Goal: Check status: Check status

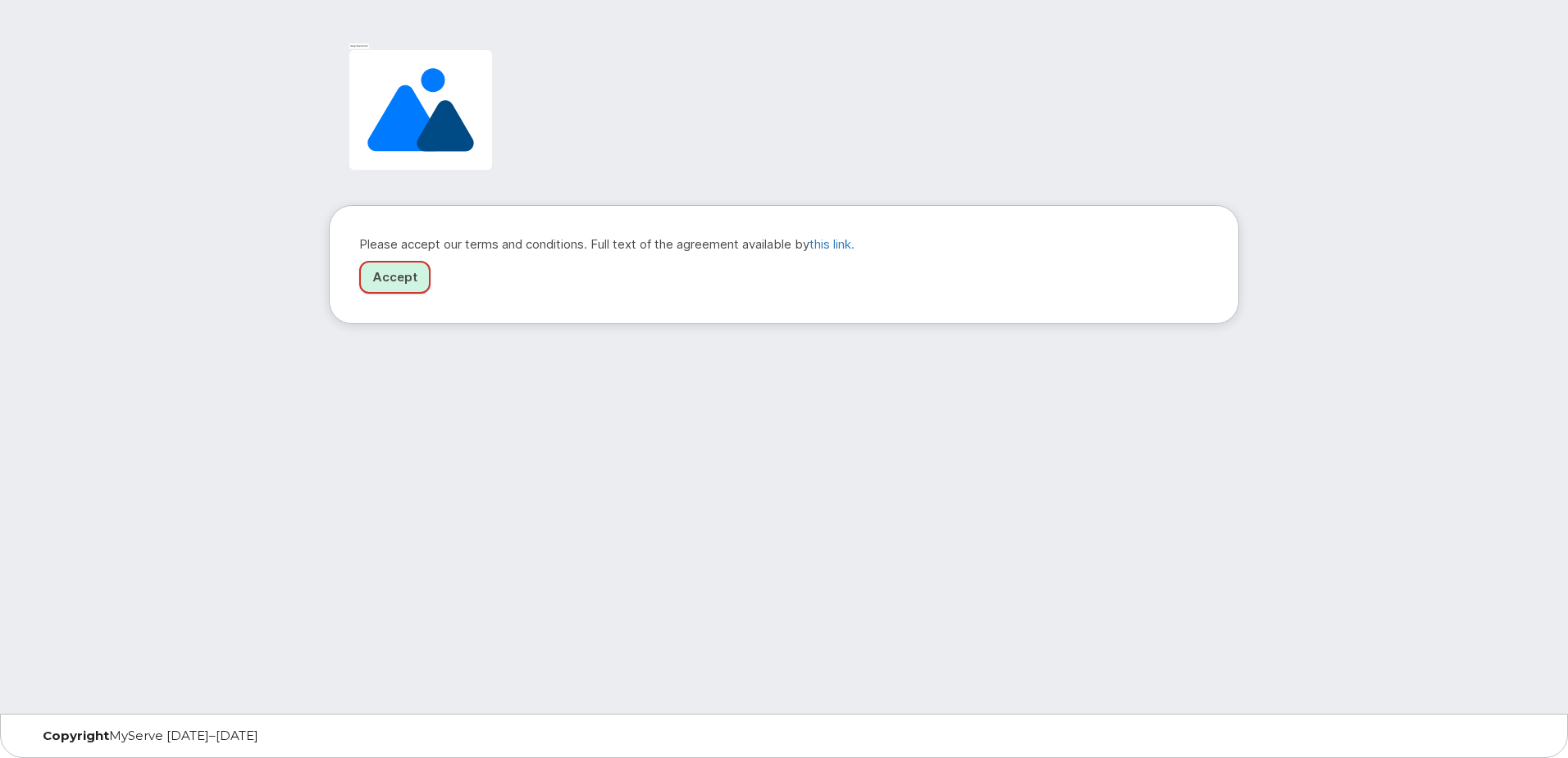
click at [403, 276] on link "Accept" at bounding box center [395, 277] width 71 height 34
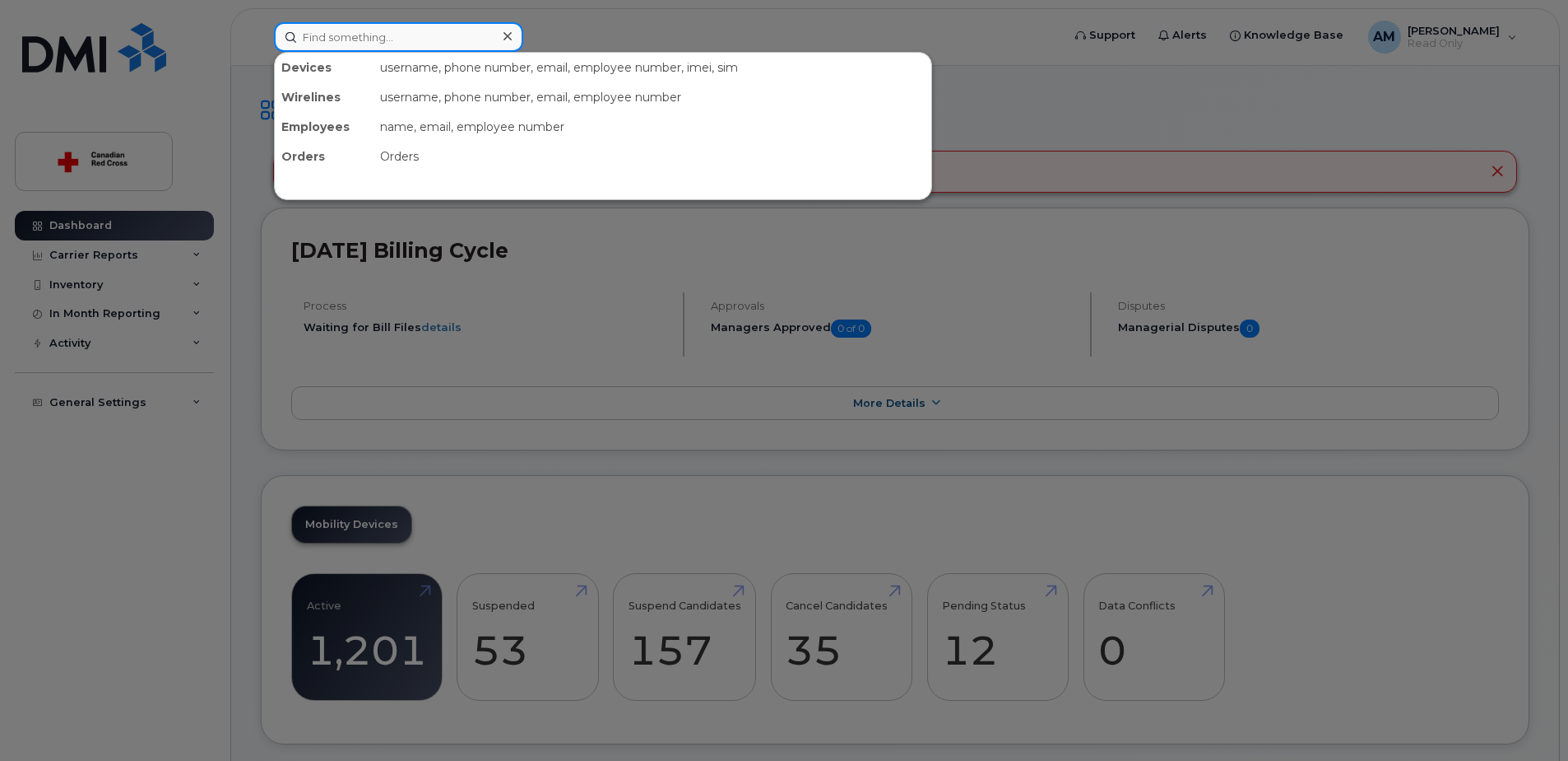
click at [382, 41] on input at bounding box center [398, 37] width 249 height 29
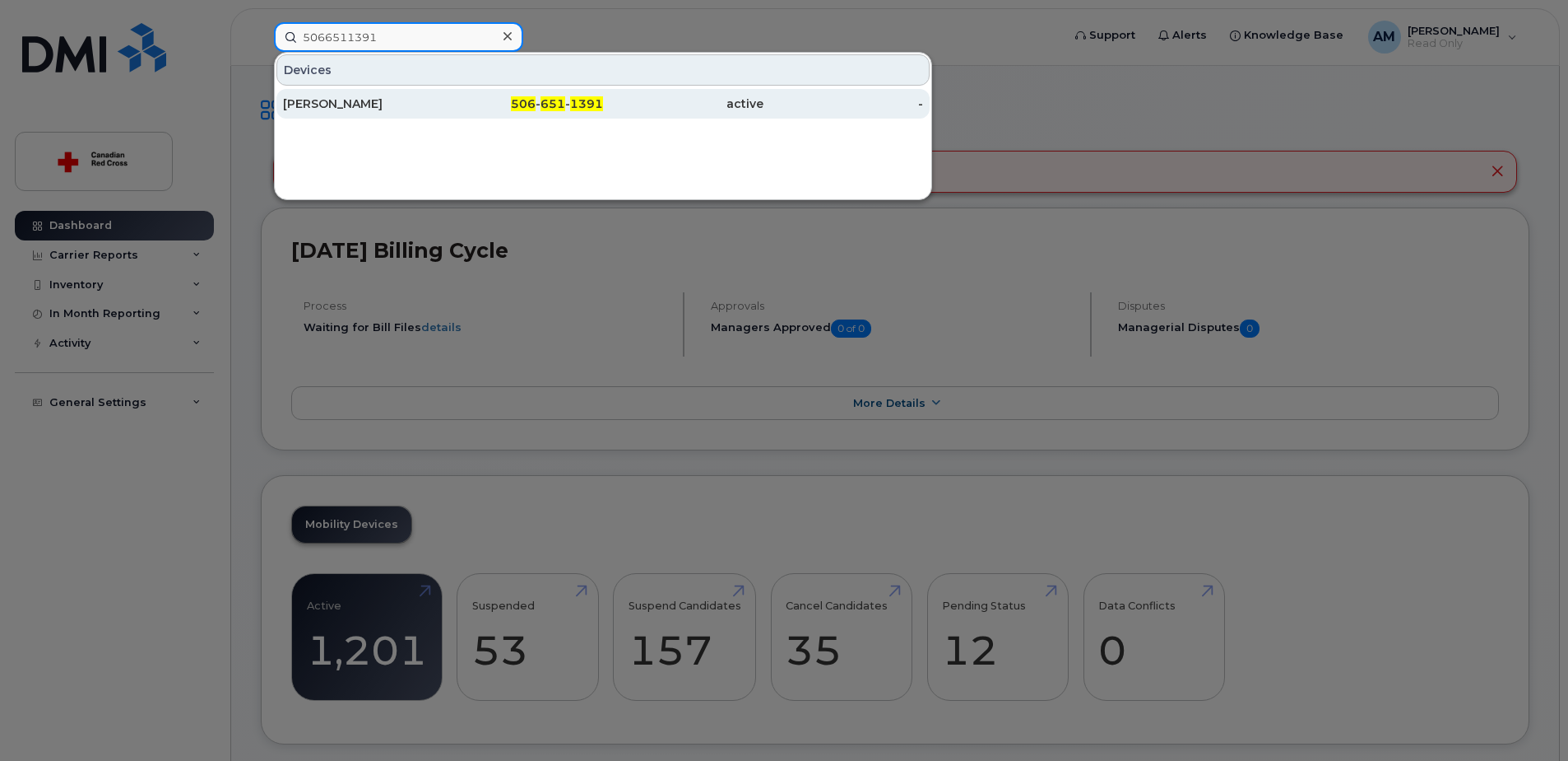
type input "5066511391"
click at [367, 109] on div "Shaun Rockett" at bounding box center [363, 104] width 161 height 17
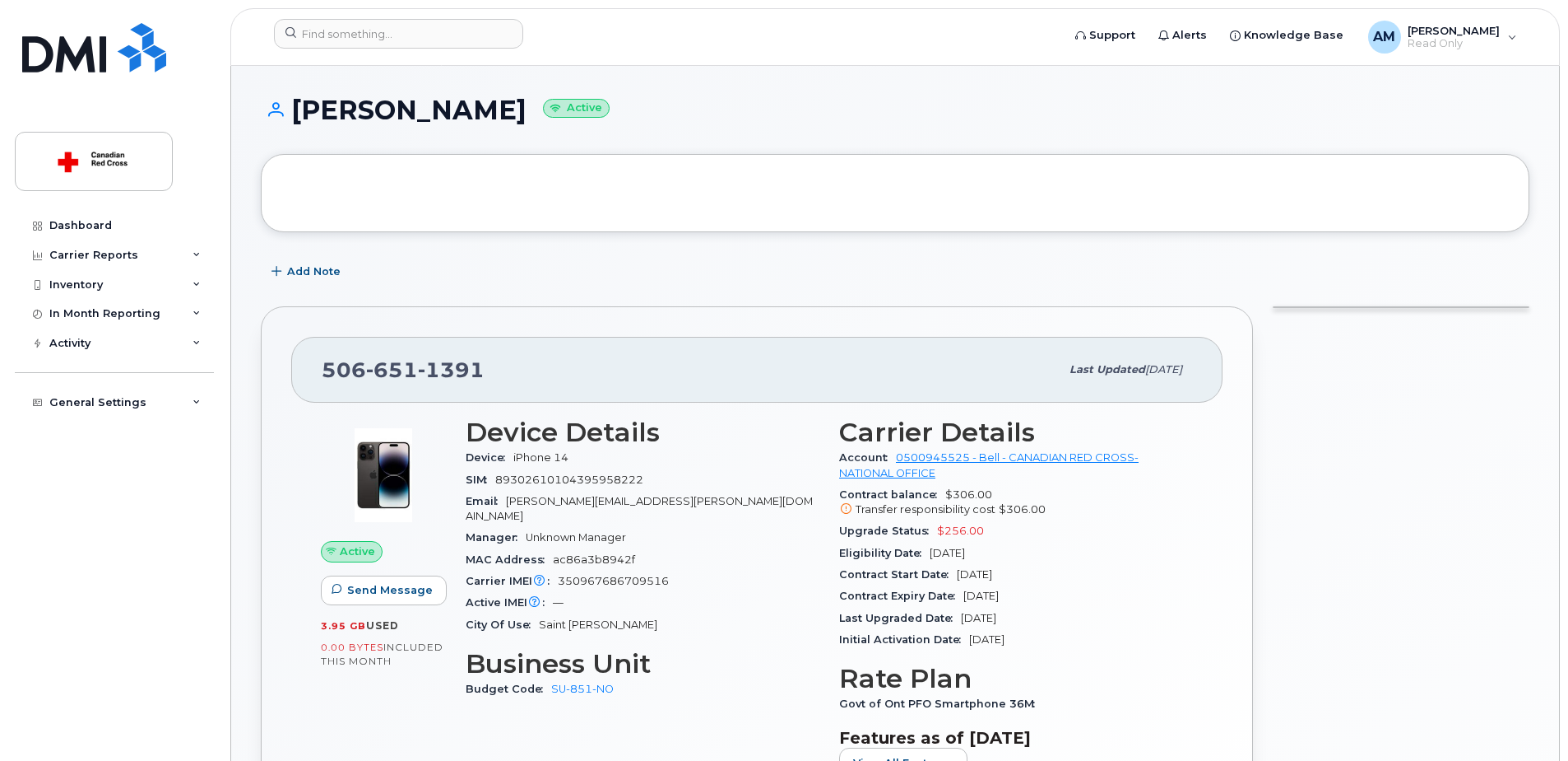
click at [543, 112] on small "Active" at bounding box center [576, 108] width 67 height 19
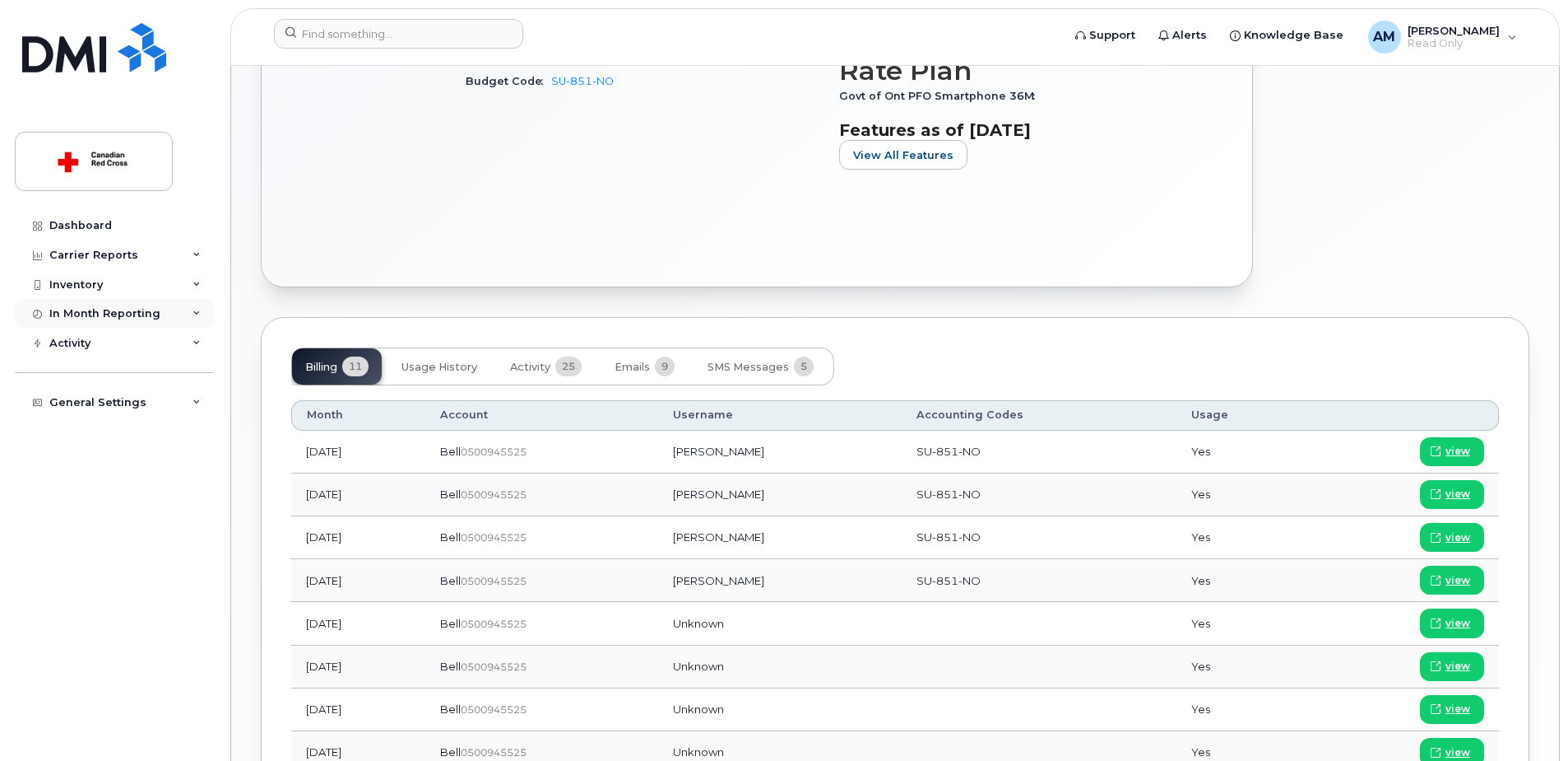
scroll to position [466, 0]
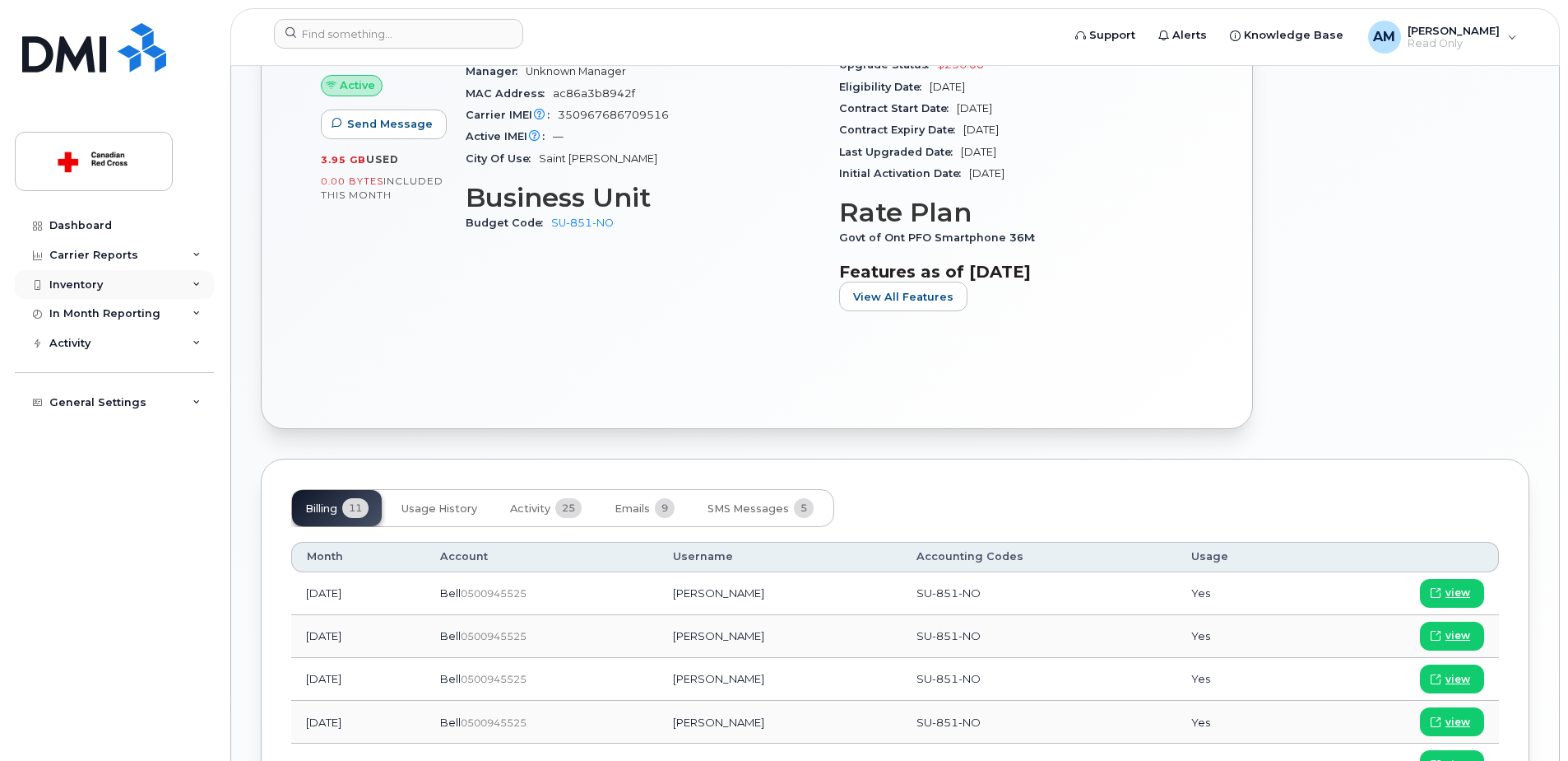
click at [162, 279] on div "Inventory" at bounding box center [114, 285] width 199 height 29
click at [139, 308] on div "Mobility Devices" at bounding box center [103, 314] width 93 height 15
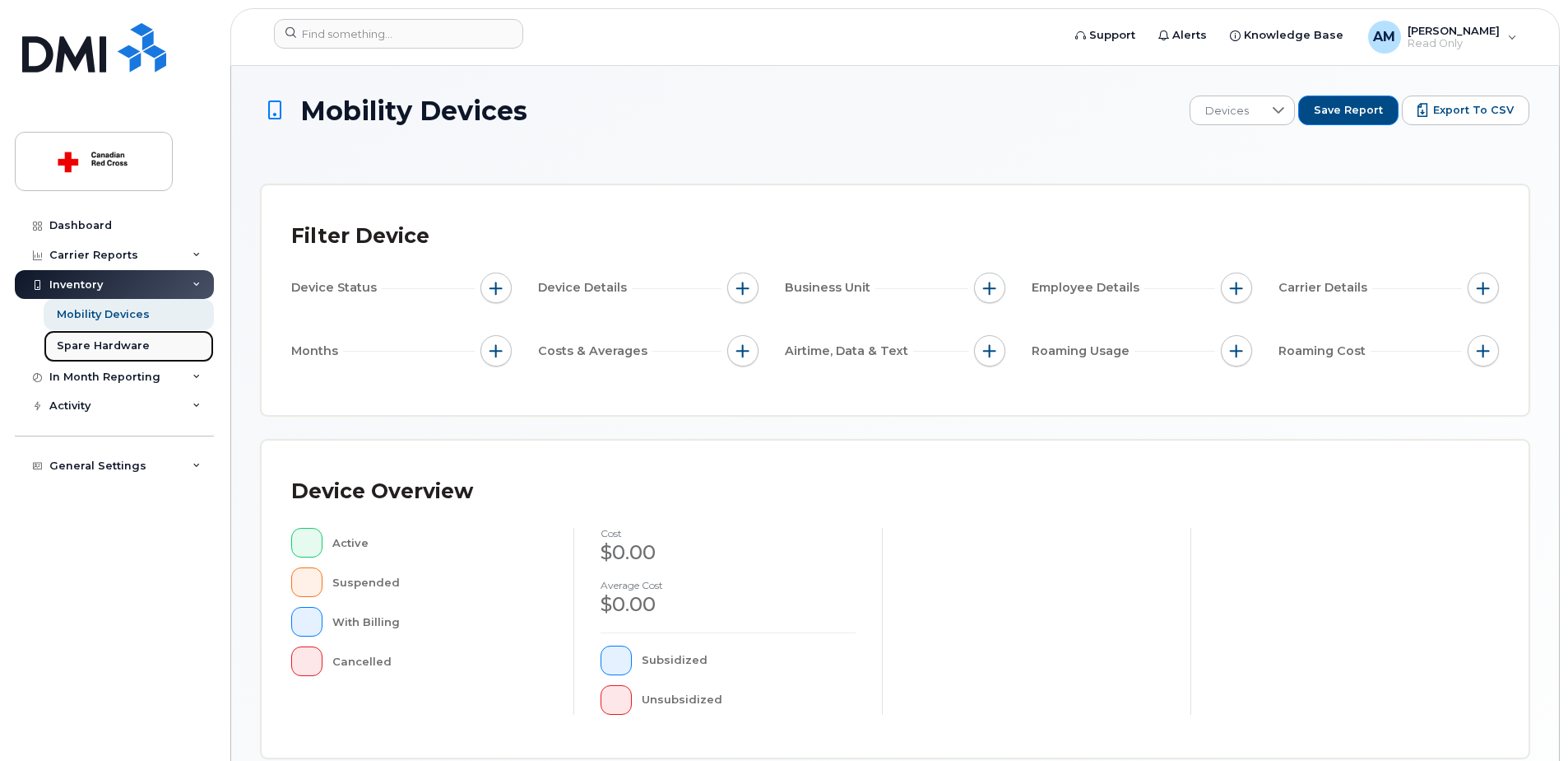
click at [164, 346] on link "Spare Hardware" at bounding box center [128, 346] width 170 height 31
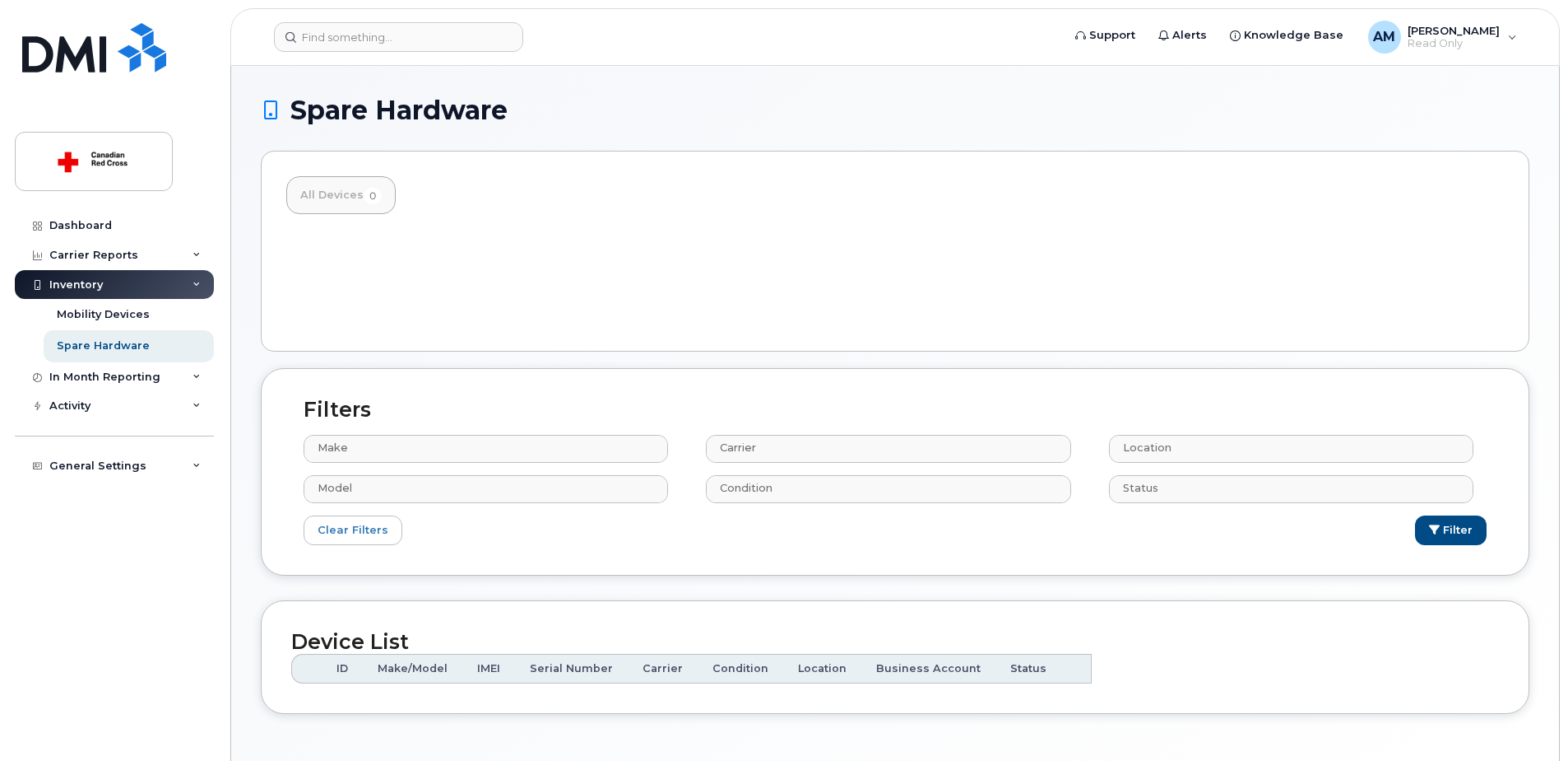
select select
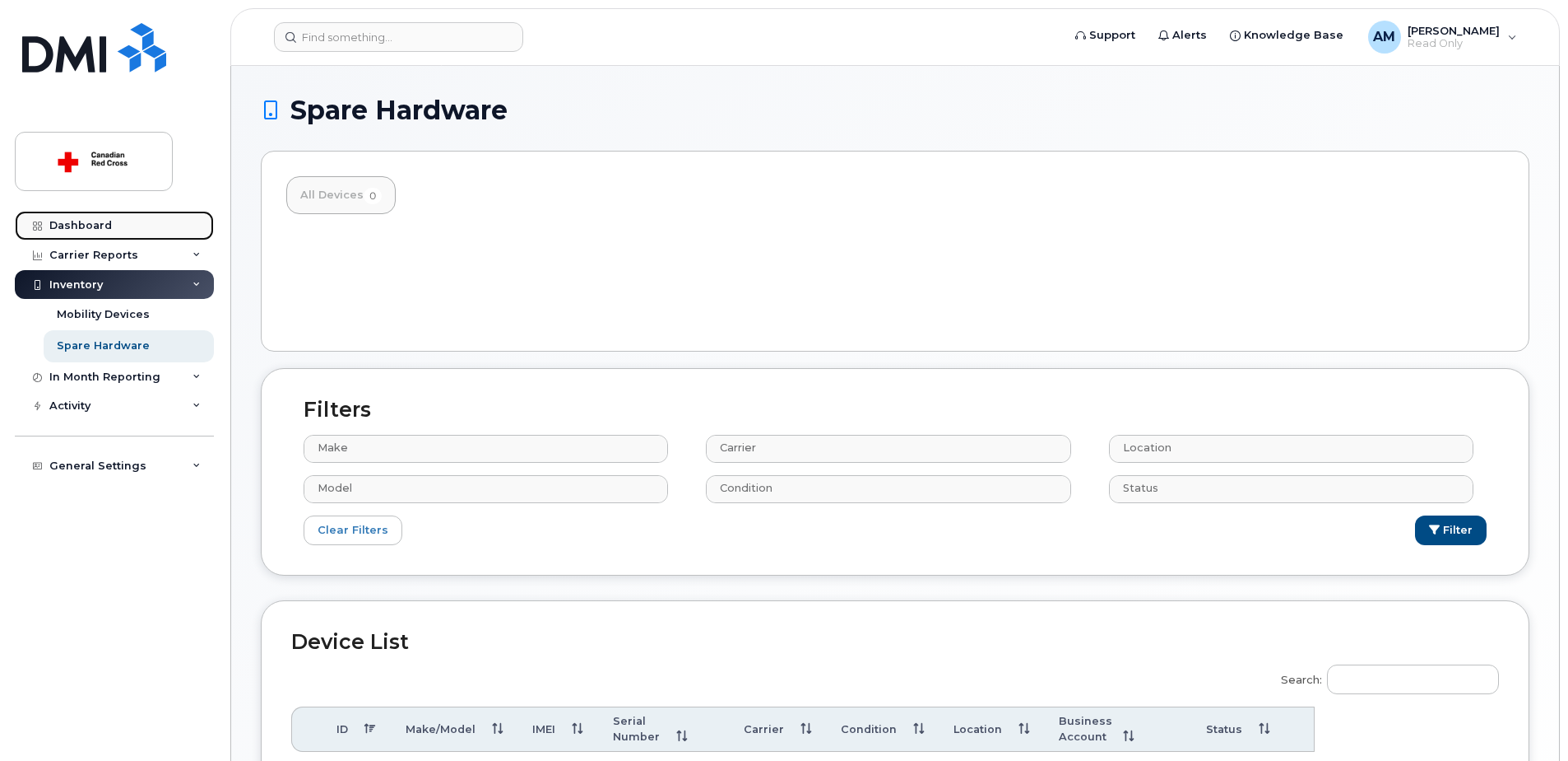
click at [112, 225] on link "Dashboard" at bounding box center [114, 225] width 199 height 29
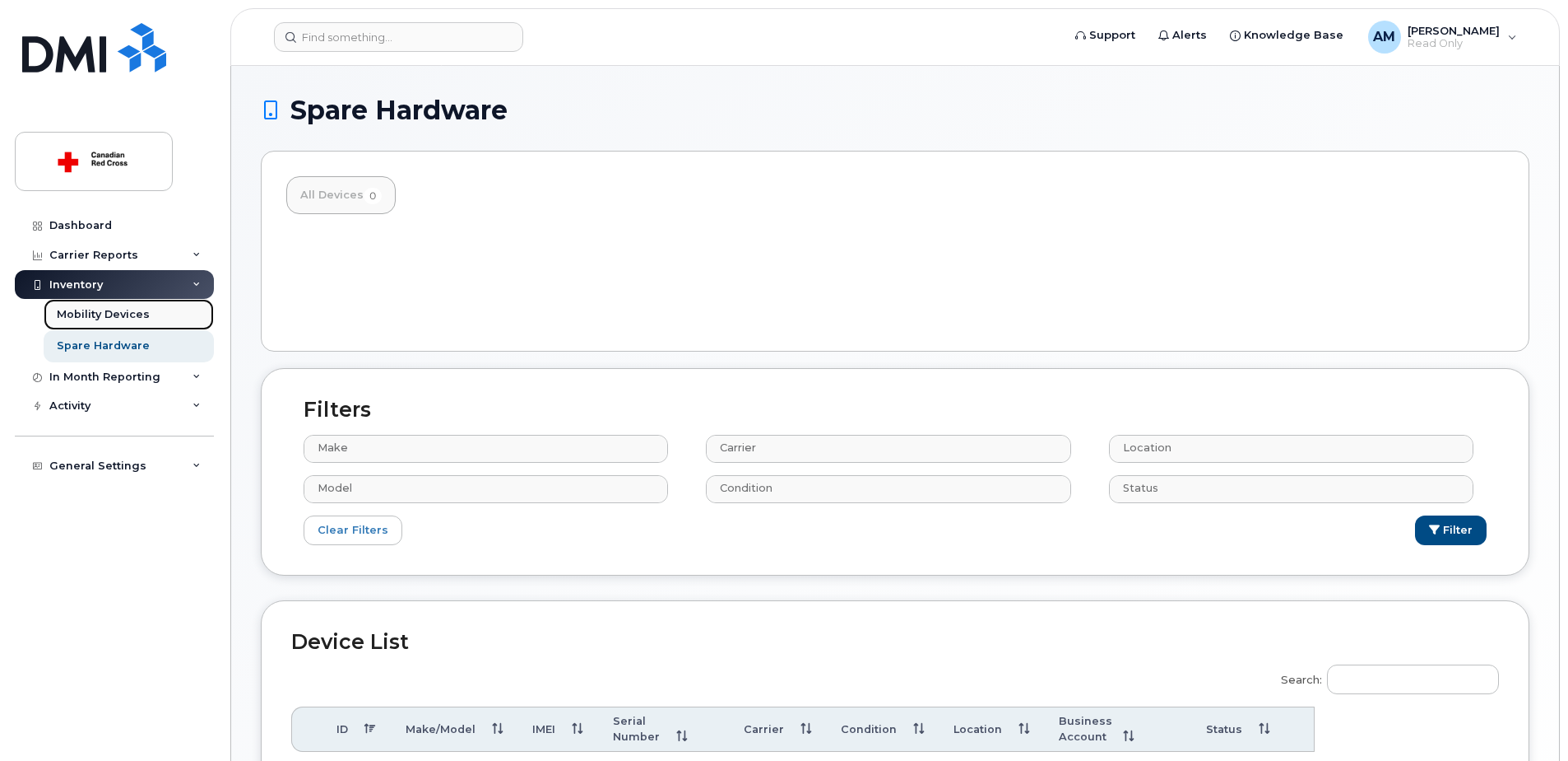
click at [138, 310] on div "Mobility Devices" at bounding box center [103, 314] width 93 height 15
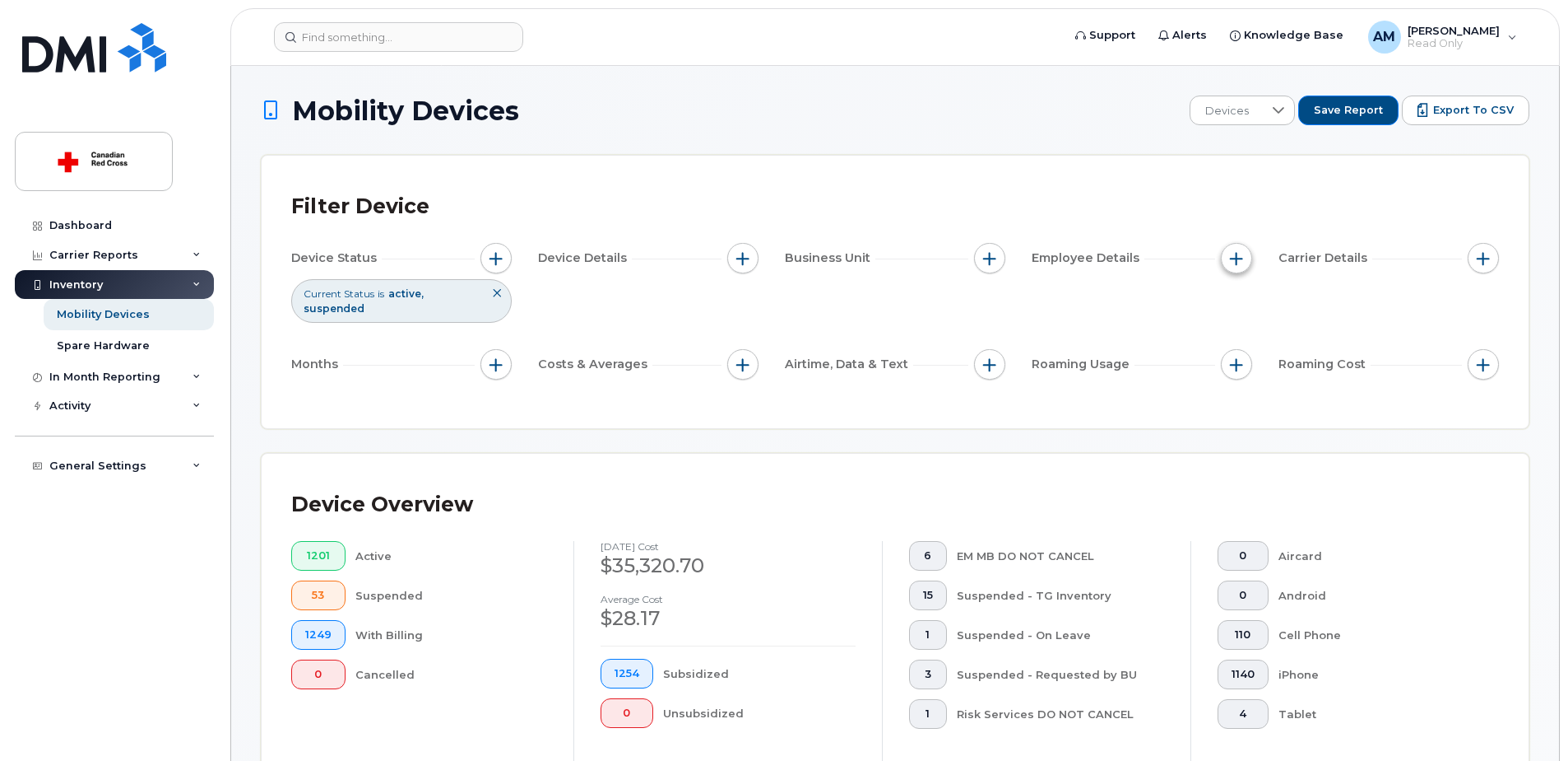
click at [1238, 257] on span "button" at bounding box center [1236, 258] width 13 height 13
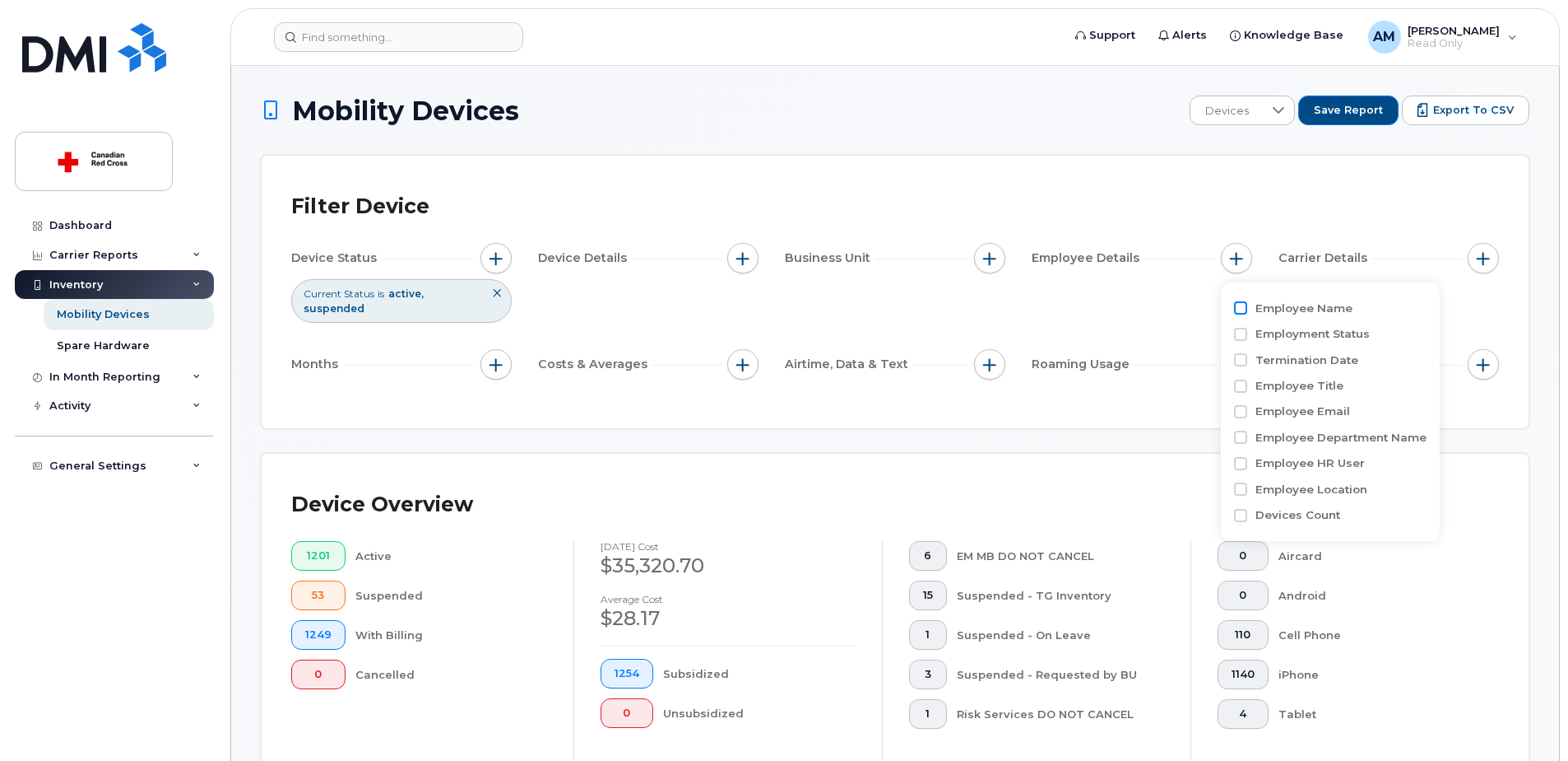
click at [1243, 307] on input "Employee Name" at bounding box center [1241, 308] width 13 height 13
checkbox input "true"
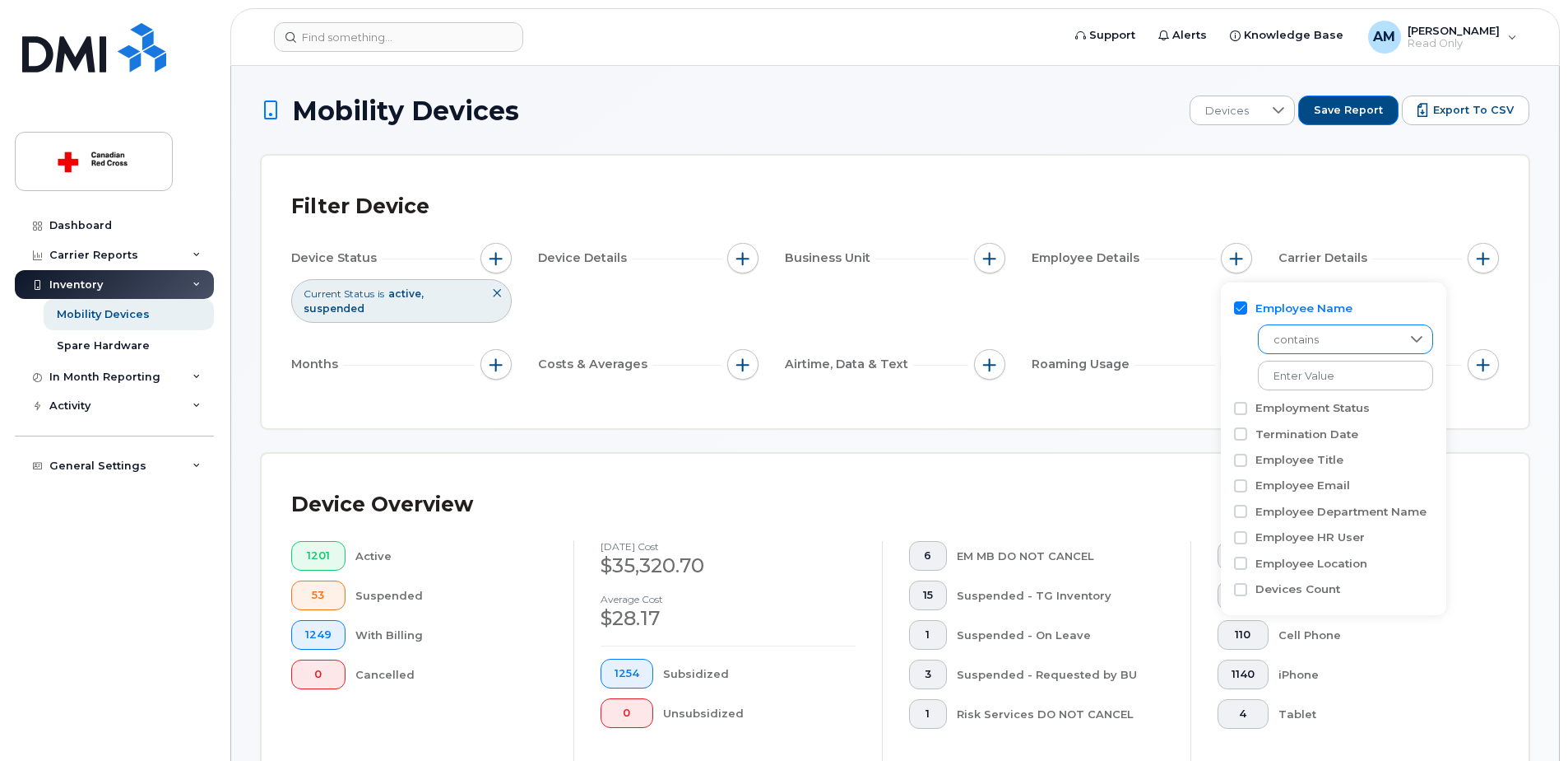
click at [1410, 344] on icon at bounding box center [1416, 339] width 13 height 13
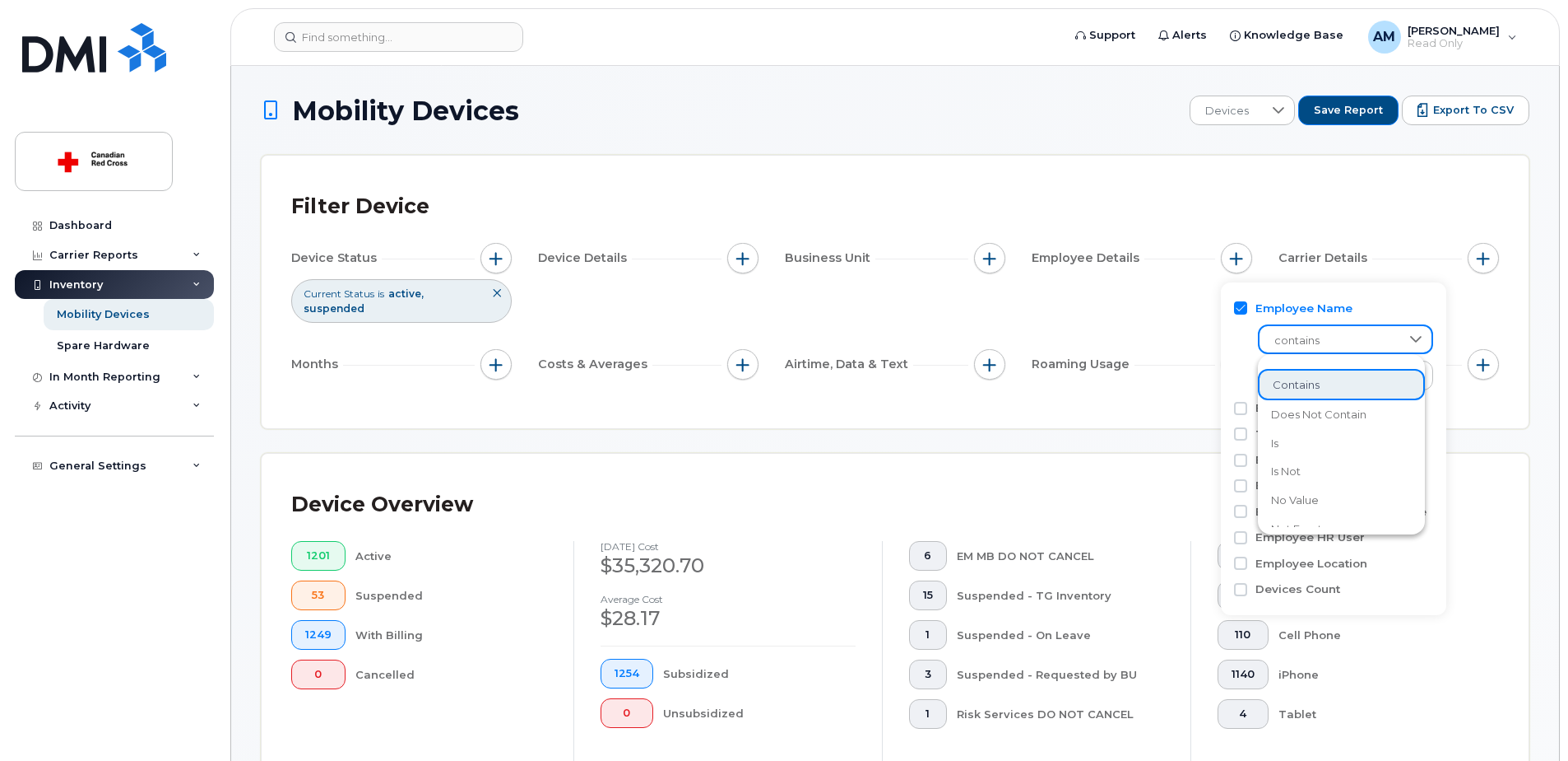
click at [1168, 311] on div "Device Status Current Status is active suspended Device Details Business Unit E…" at bounding box center [895, 314] width 1208 height 143
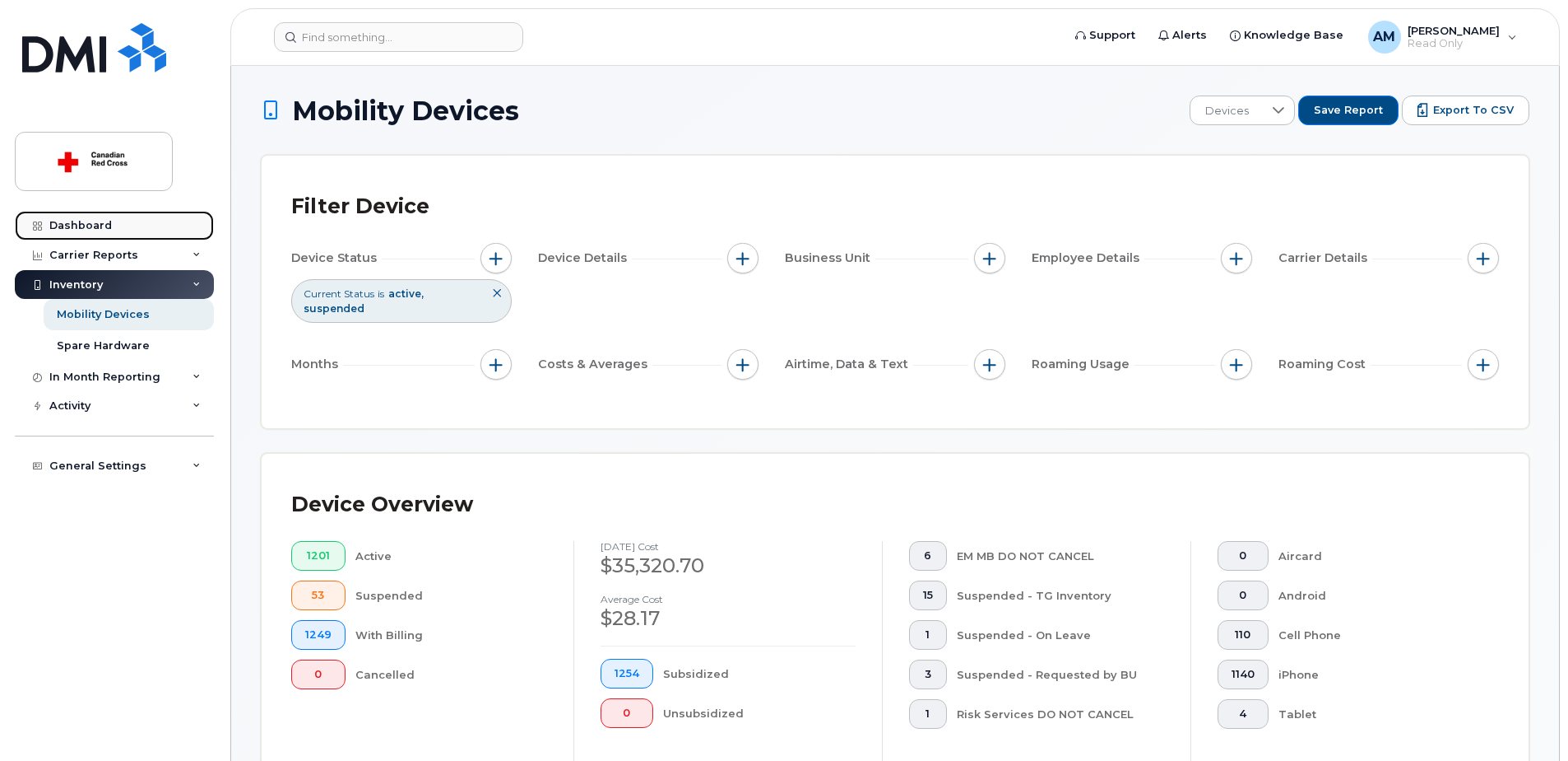
click at [98, 230] on div "Dashboard" at bounding box center [81, 225] width 62 height 13
click at [97, 217] on link "Dashboard" at bounding box center [114, 225] width 199 height 29
click at [121, 225] on link "Dashboard" at bounding box center [114, 225] width 199 height 29
